Goal: Register for event/course

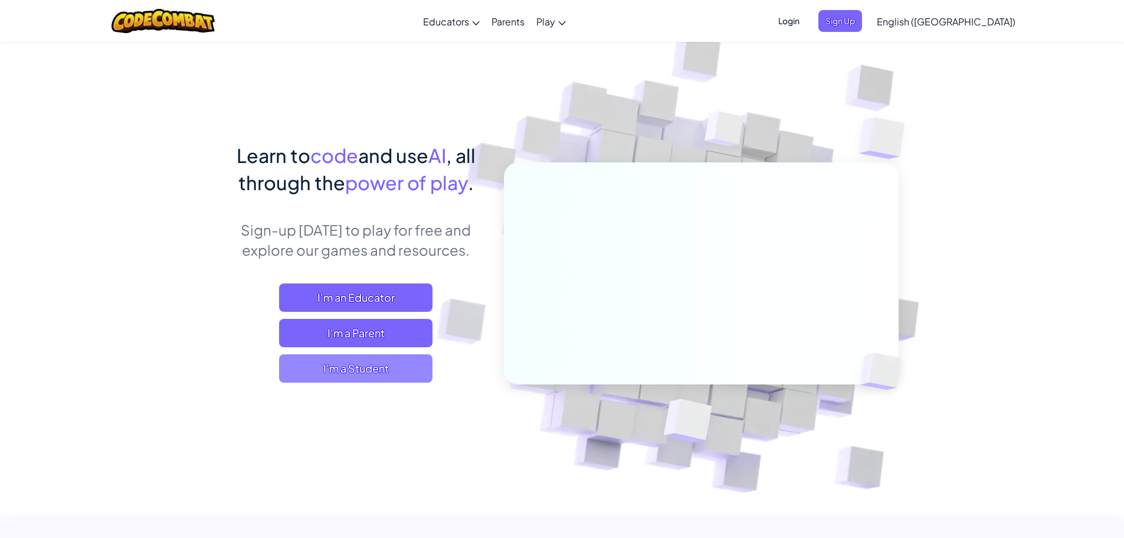
click at [408, 375] on span "I'm a Student" at bounding box center [355, 368] width 153 height 28
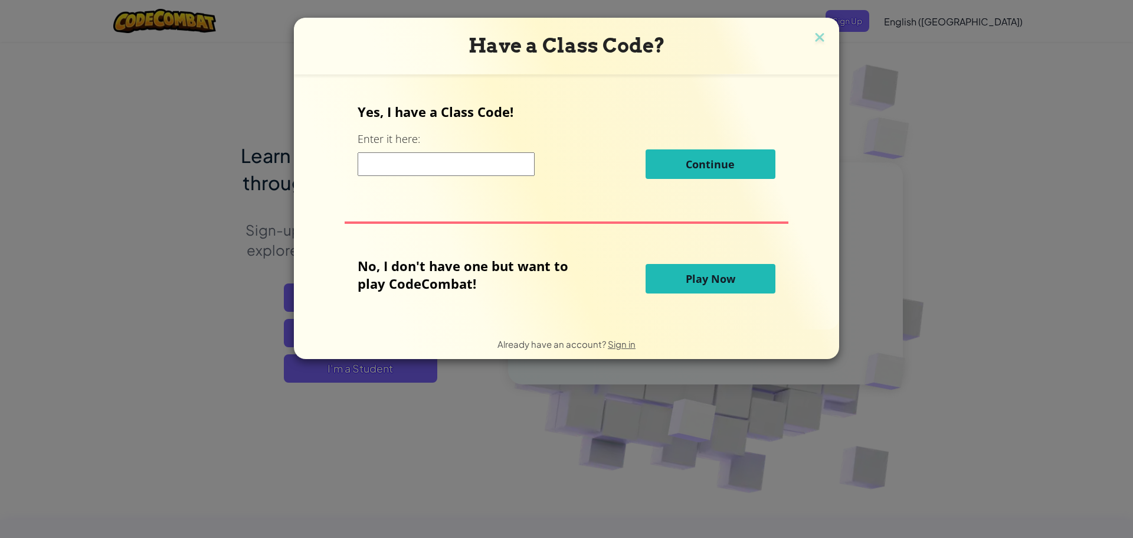
click at [430, 170] on input at bounding box center [446, 164] width 177 height 24
click at [802, 44] on h3 "Have a Class Code?" at bounding box center [567, 46] width 528 height 24
click at [807, 43] on h3 "Have a Class Code?" at bounding box center [567, 46] width 528 height 24
click at [819, 40] on img at bounding box center [819, 39] width 15 height 18
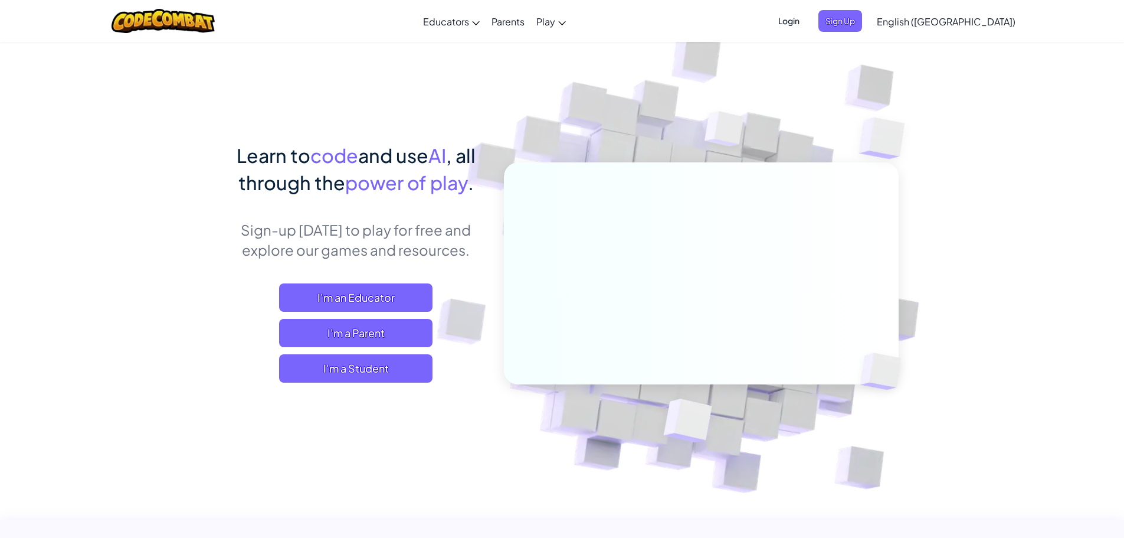
click at [807, 20] on span "Login" at bounding box center [788, 21] width 35 height 22
